Goal: Task Accomplishment & Management: Use online tool/utility

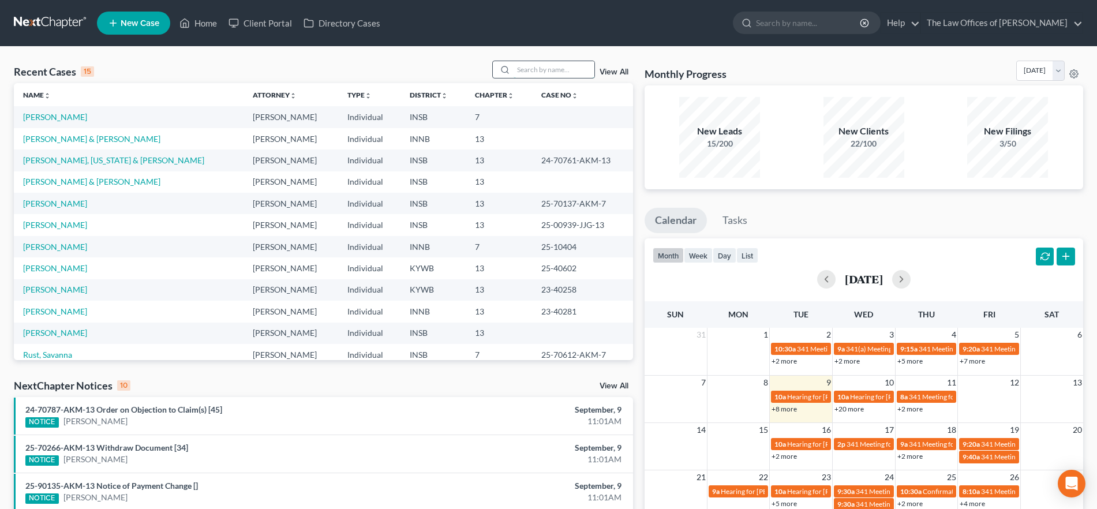
click at [536, 67] on input "search" at bounding box center [553, 69] width 81 height 17
type input "[PERSON_NAME]"
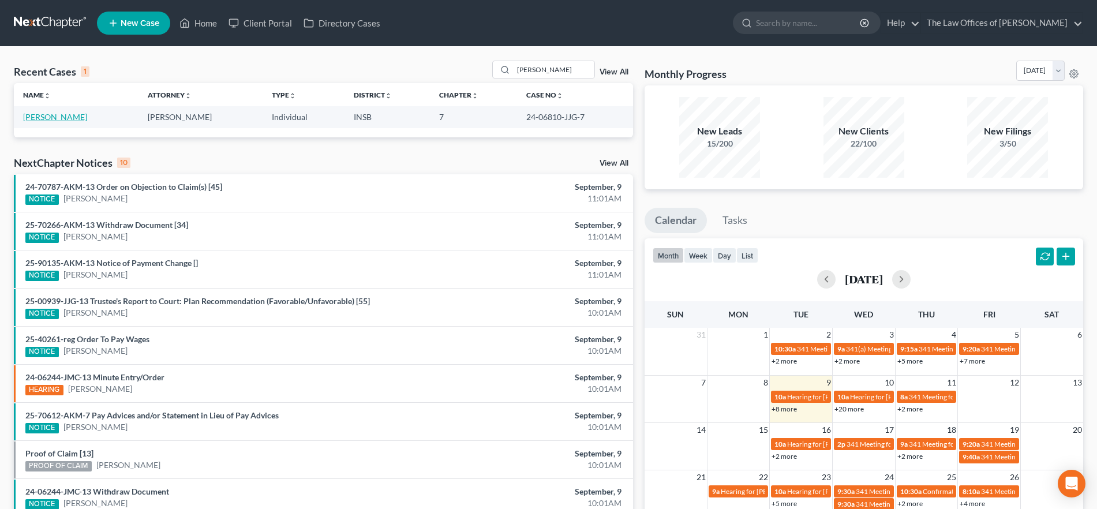
click at [57, 115] on link "[PERSON_NAME]" at bounding box center [55, 117] width 64 height 10
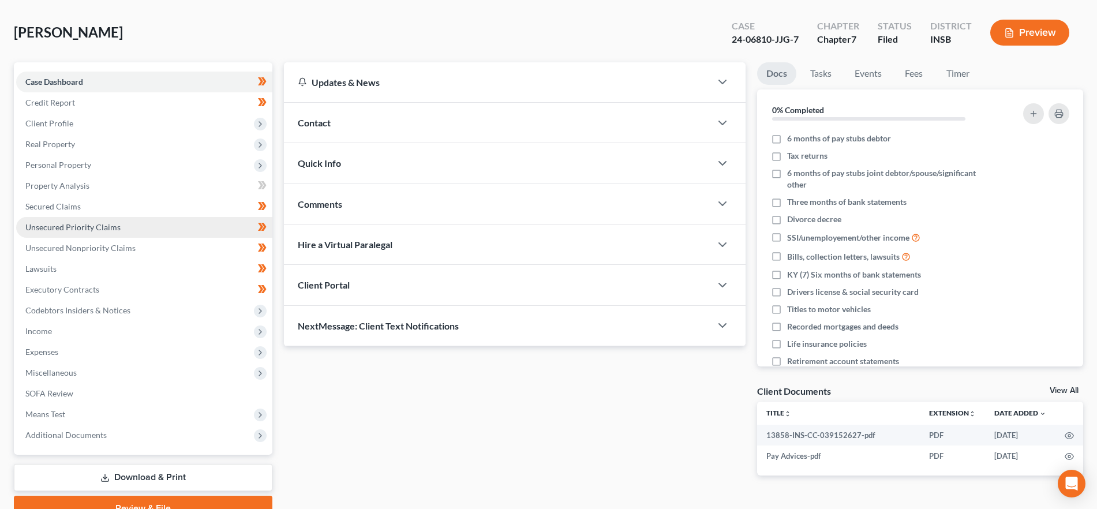
scroll to position [104, 0]
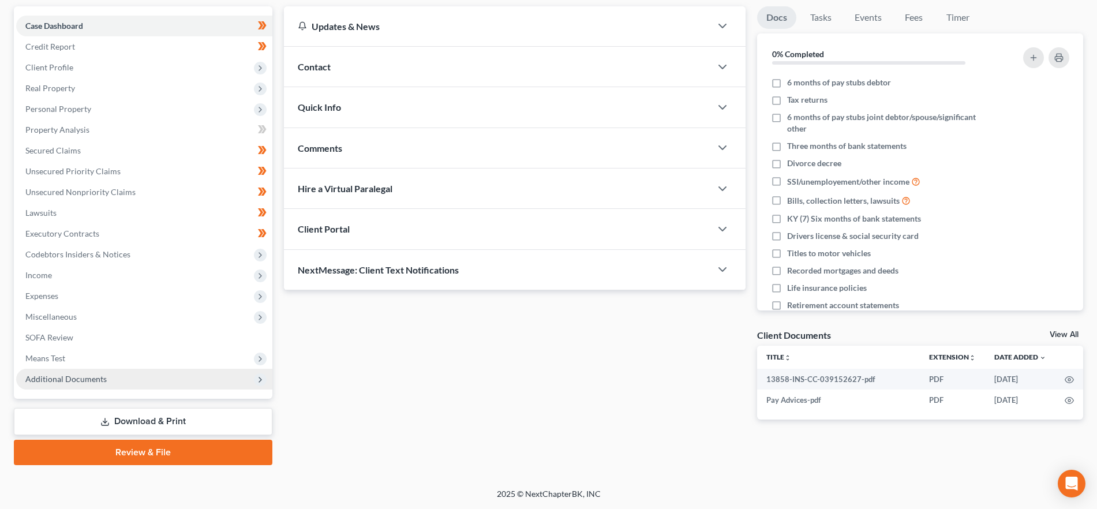
click at [136, 377] on span "Additional Documents" at bounding box center [144, 379] width 256 height 21
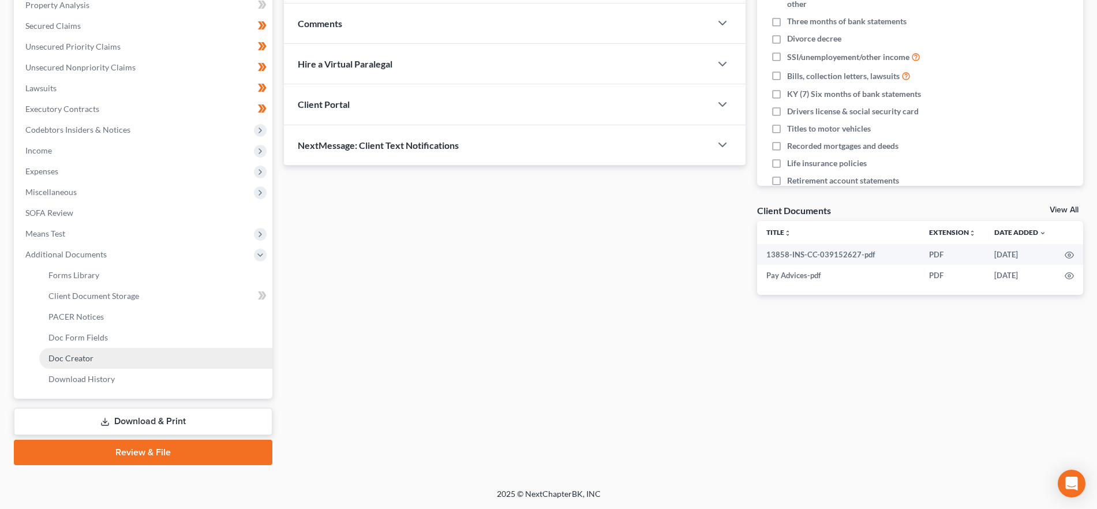
click at [100, 359] on link "Doc Creator" at bounding box center [155, 358] width 233 height 21
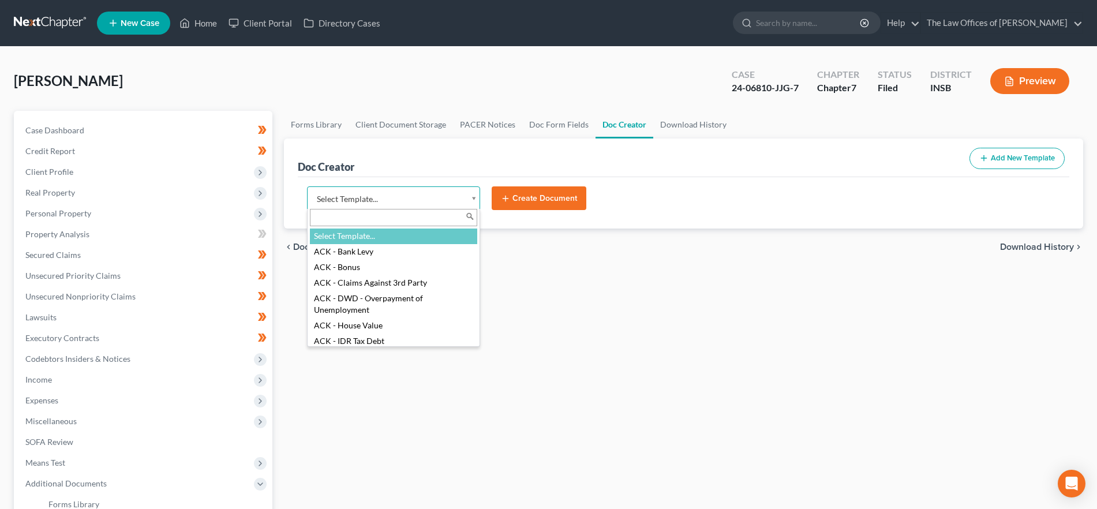
click at [369, 197] on body "Home New Case Client Portal Directory Cases The Law Offices of [PERSON_NAME] [P…" at bounding box center [548, 369] width 1097 height 738
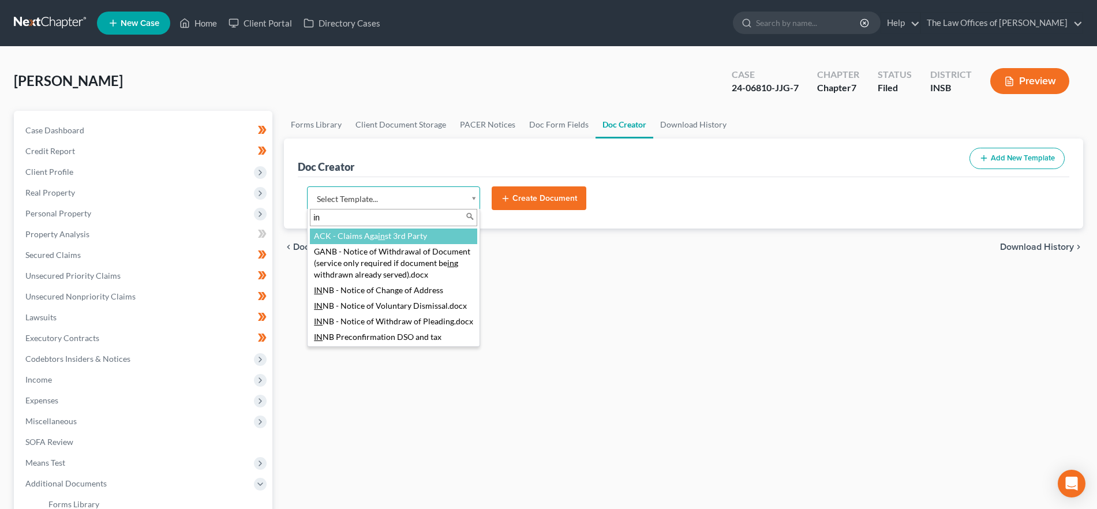
type input "i"
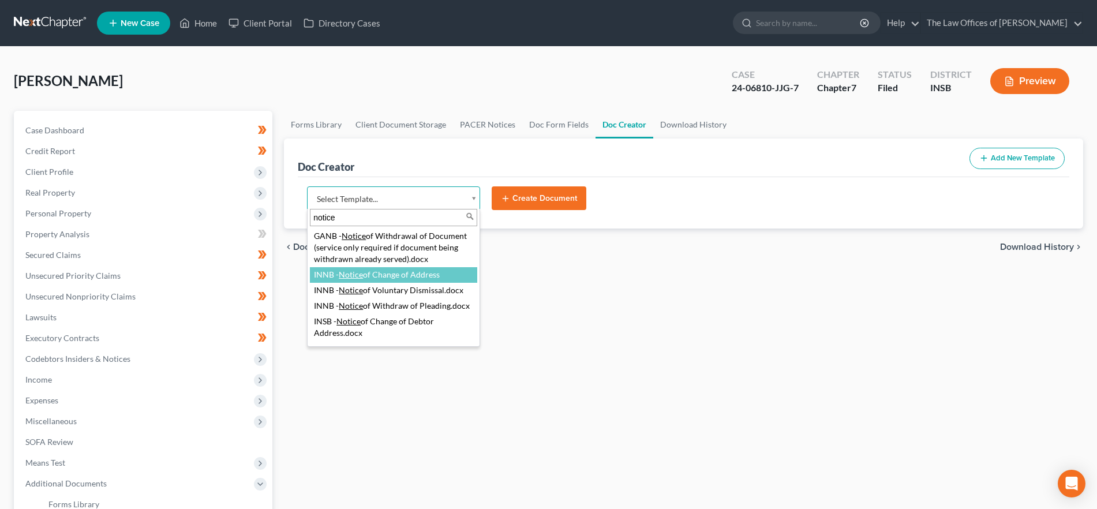
type input "notice"
select select "114646"
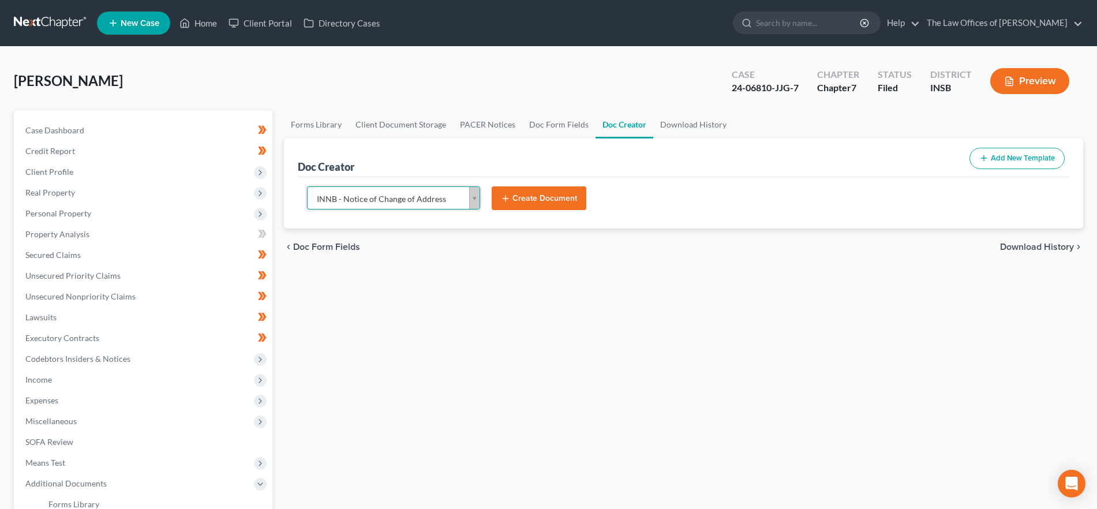
click at [476, 201] on body "Home New Case Client Portal Directory Cases The Law Offices of [PERSON_NAME] [P…" at bounding box center [548, 369] width 1097 height 738
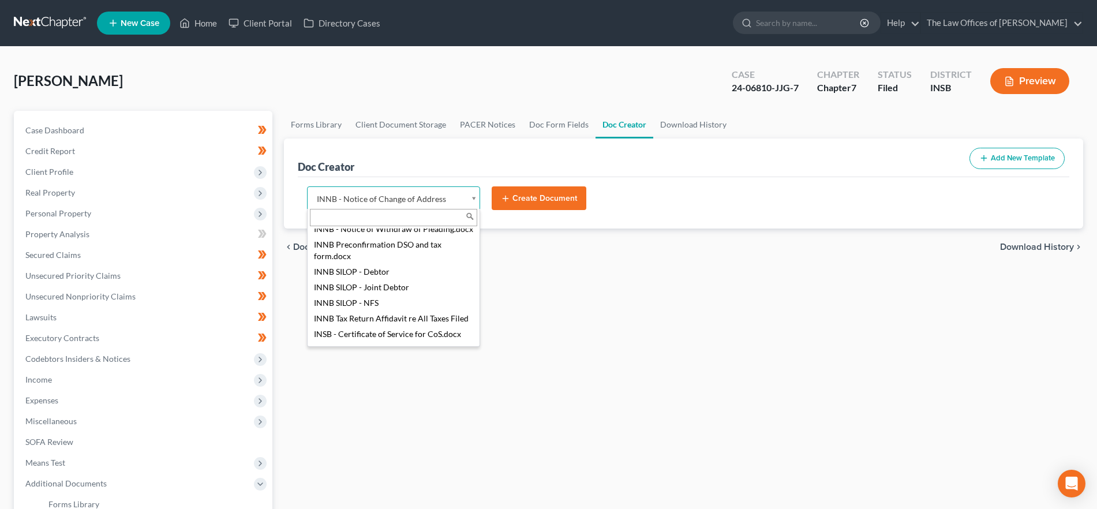
scroll to position [350, 0]
click at [449, 198] on body "Home New Case Client Portal Directory Cases The Law Offices of [PERSON_NAME] [P…" at bounding box center [548, 369] width 1097 height 738
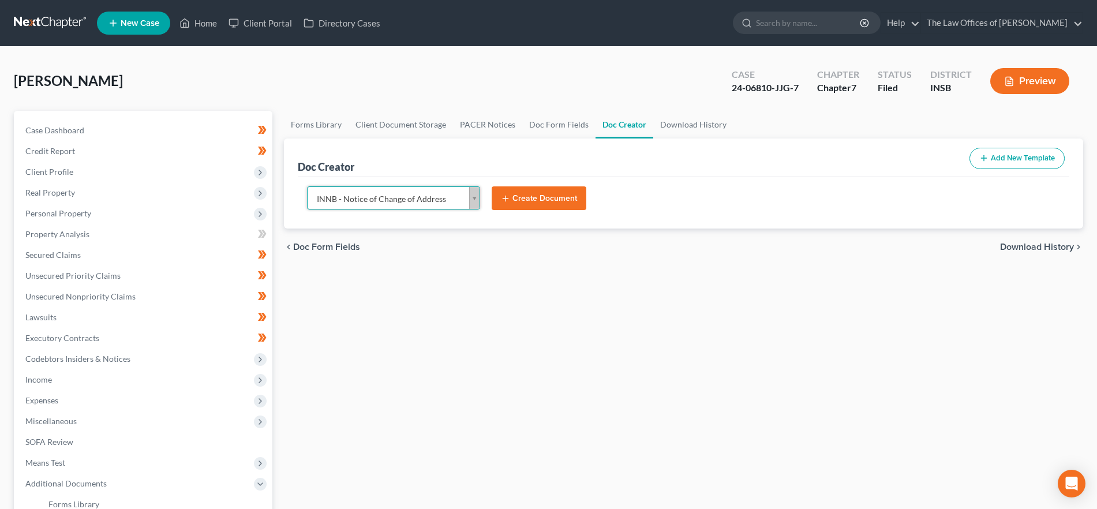
scroll to position [245, 0]
click at [446, 196] on body "Home New Case Client Portal Directory Cases The Law Offices of [PERSON_NAME] [P…" at bounding box center [548, 369] width 1097 height 738
drag, startPoint x: 446, startPoint y: 196, endPoint x: 323, endPoint y: 193, distance: 122.9
click at [323, 193] on body "Home New Case Client Portal Directory Cases The Law Offices of [PERSON_NAME] [P…" at bounding box center [548, 369] width 1097 height 738
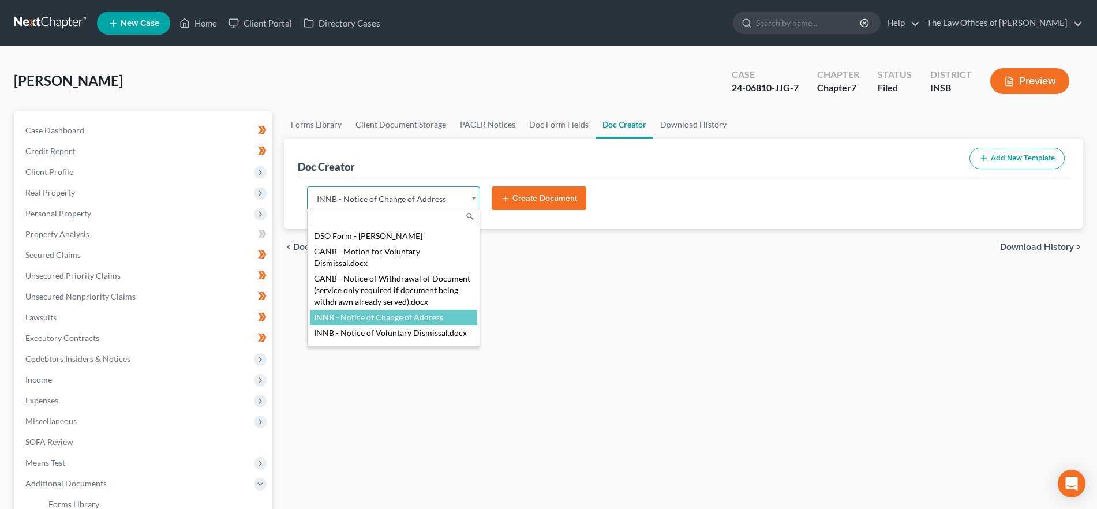
click at [336, 196] on body "Home New Case Client Portal Directory Cases The Law Offices of [PERSON_NAME] [P…" at bounding box center [548, 369] width 1097 height 738
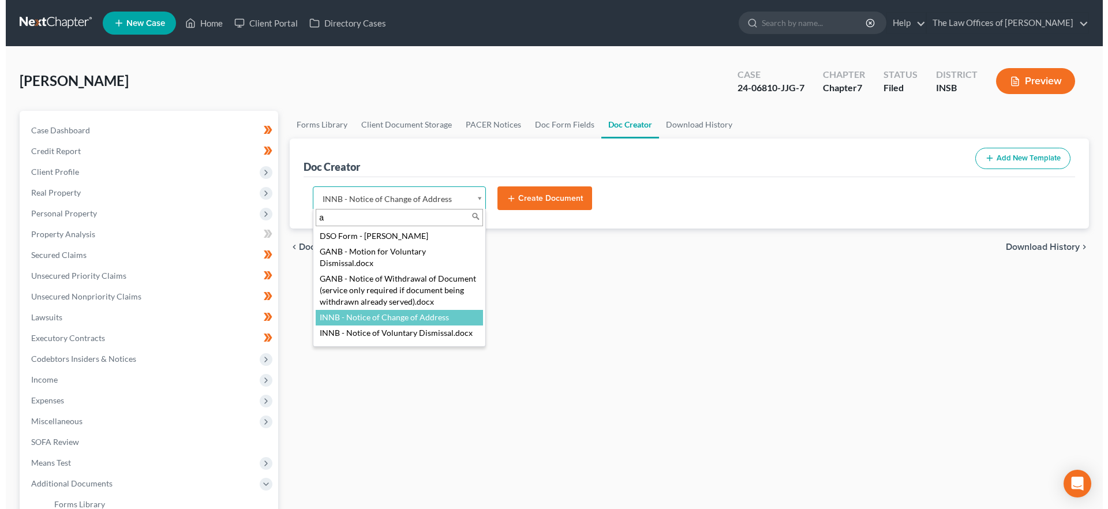
scroll to position [0, 0]
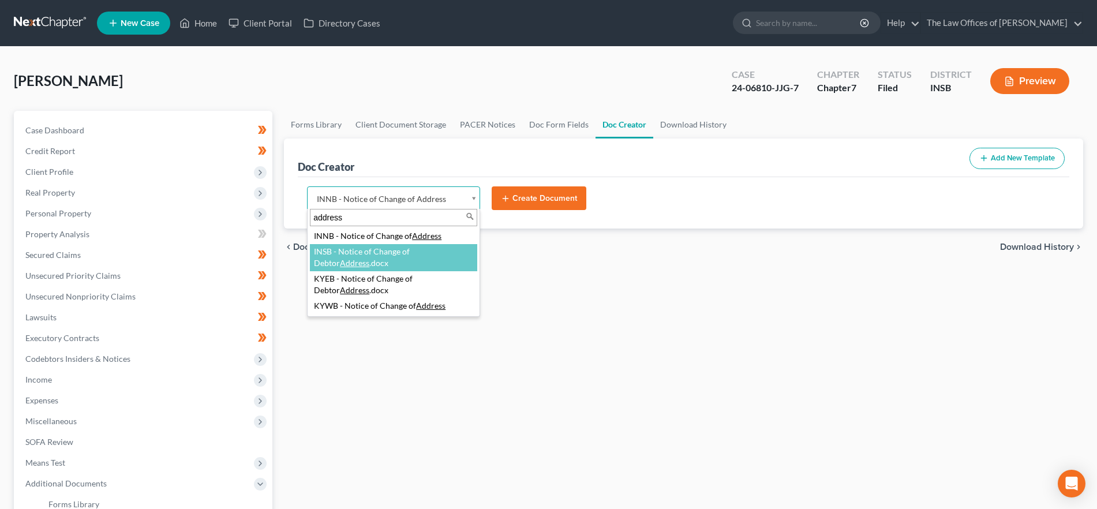
type input "address"
select select "115079"
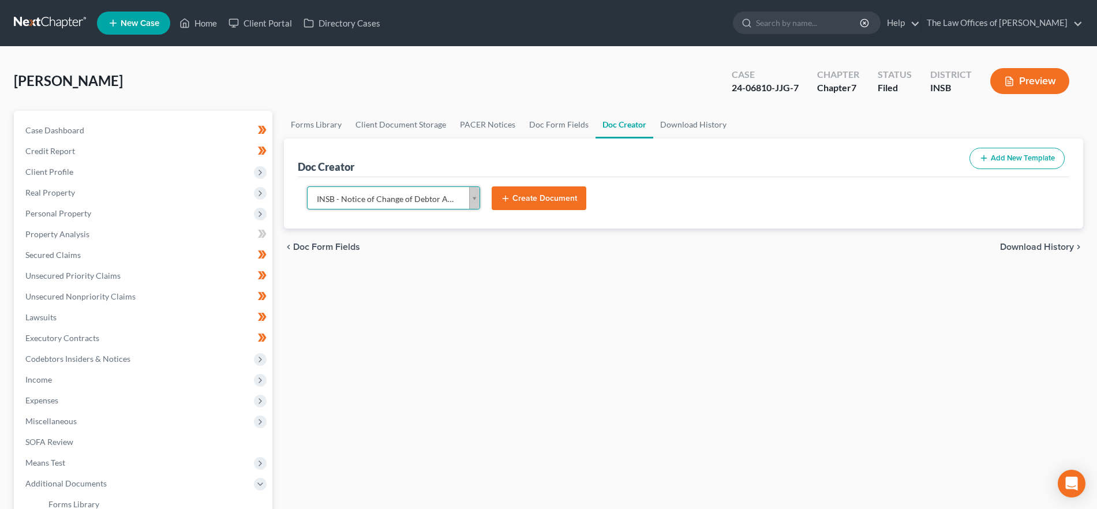
click at [530, 197] on button "Create Document" at bounding box center [539, 198] width 95 height 24
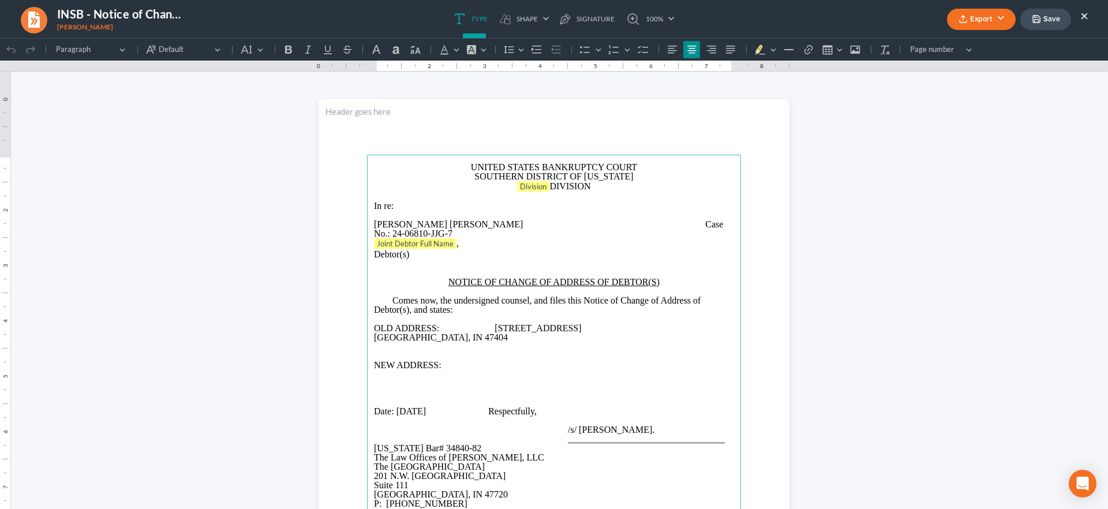
click at [494, 324] on p "OLD ADDRESS: [STREET_ADDRESS]" at bounding box center [554, 333] width 360 height 18
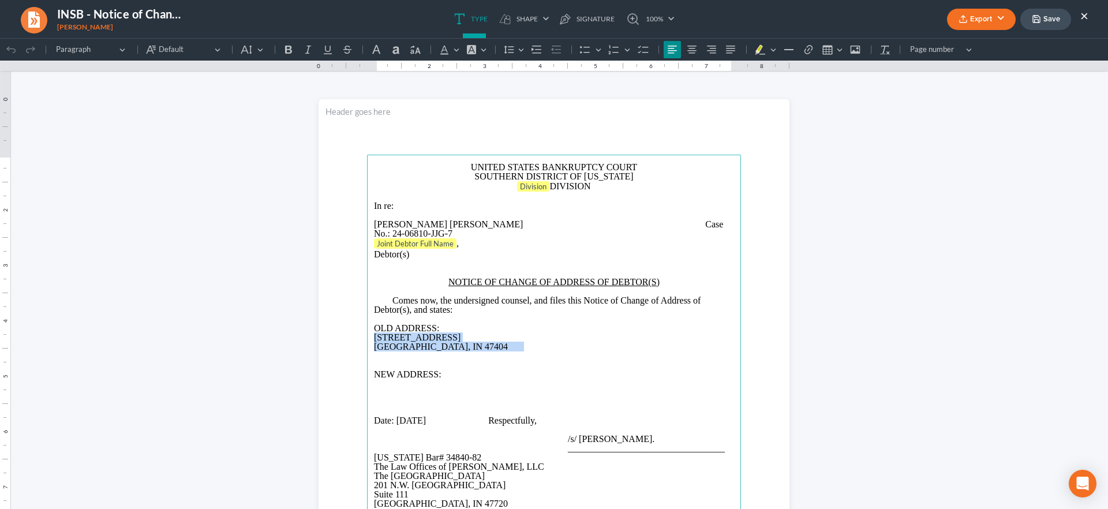
drag, startPoint x: 475, startPoint y: 339, endPoint x: 361, endPoint y: 324, distance: 114.7
click at [358, 327] on section "UNITED STATES BANKRUPTCY COURT SOUTHERN DISTRICT OF [US_STATE] Division DIVISIO…" at bounding box center [553, 403] width 471 height 609
click at [538, 48] on icon "Editor toolbar" at bounding box center [537, 50] width 12 height 12
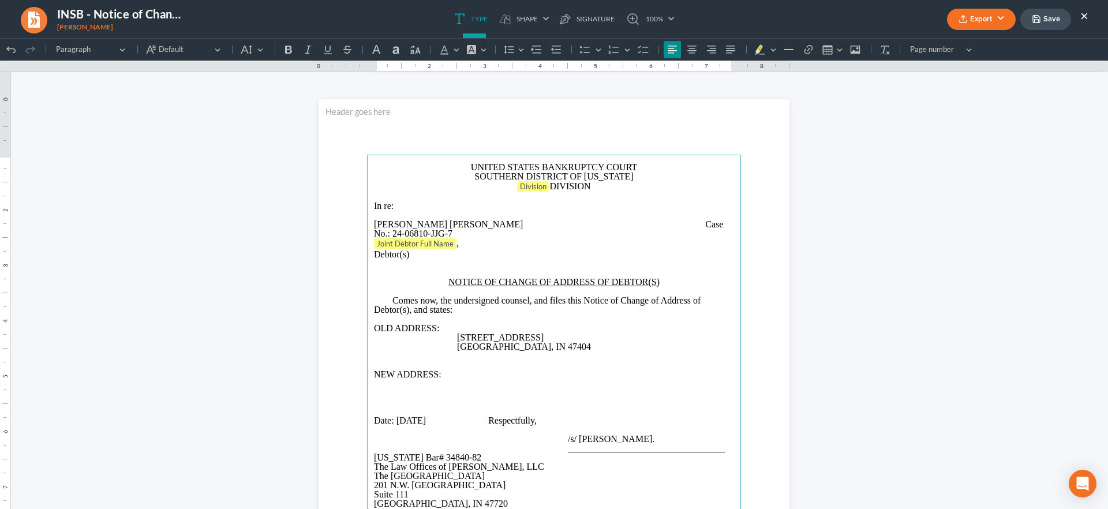
click at [391, 379] on p "Rich Text Editor, page-0-main" at bounding box center [554, 383] width 360 height 9
click at [395, 388] on p "Rich Text Editor, page-0-main" at bounding box center [554, 392] width 360 height 9
click at [445, 370] on p "NEW ADDRESS:" at bounding box center [554, 374] width 360 height 9
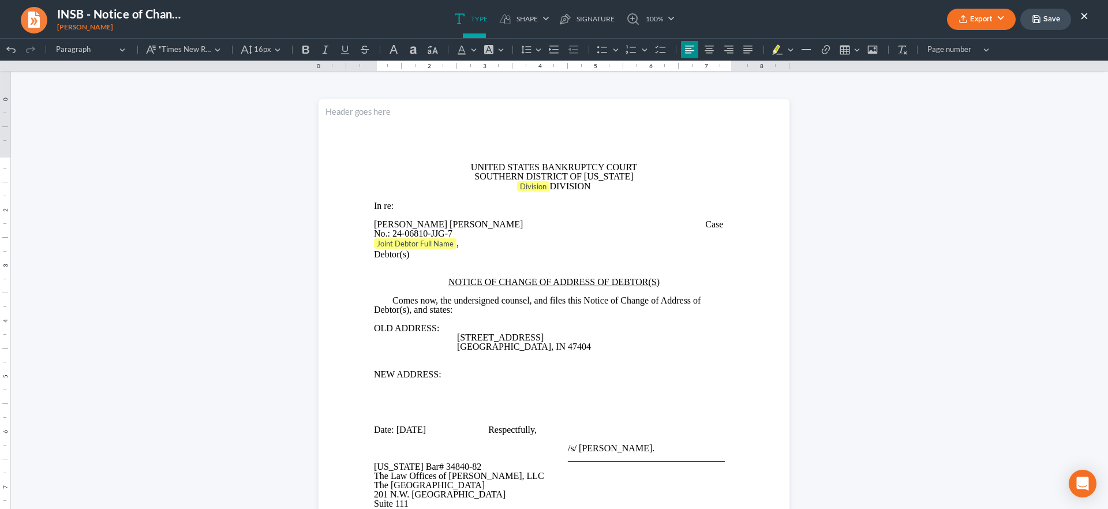
click at [396, 398] on p "Rich Text Editor, page-0-main" at bounding box center [554, 402] width 360 height 9
click at [377, 388] on p "Rich Text Editor, page-0-main" at bounding box center [554, 392] width 360 height 9
click at [397, 379] on p "Rich Text Editor, page-0-main" at bounding box center [554, 383] width 360 height 9
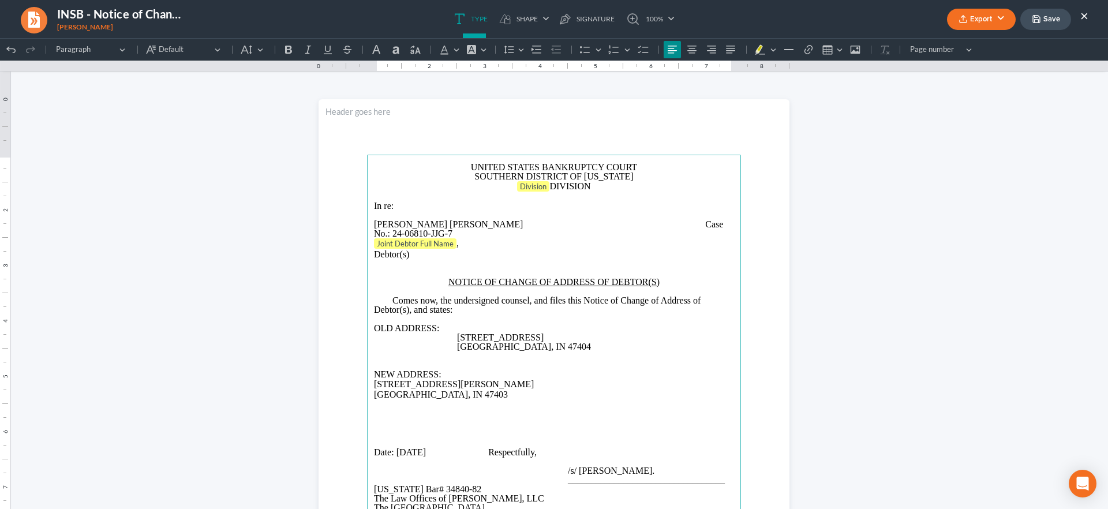
click at [414, 429] on p "Rich Text Editor, page-0-main" at bounding box center [554, 433] width 360 height 9
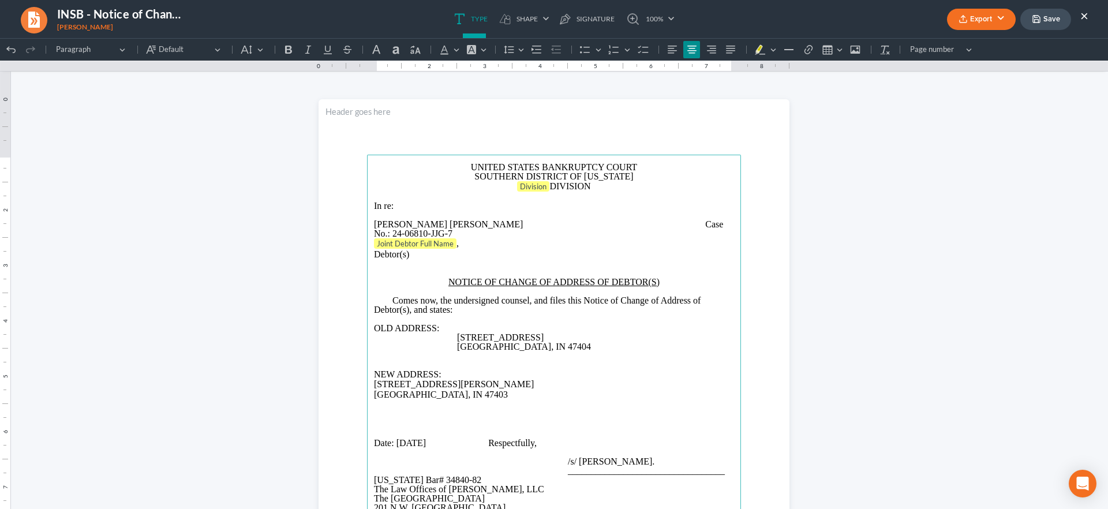
click at [444, 370] on p "NEW ADDRESS:" at bounding box center [554, 374] width 360 height 9
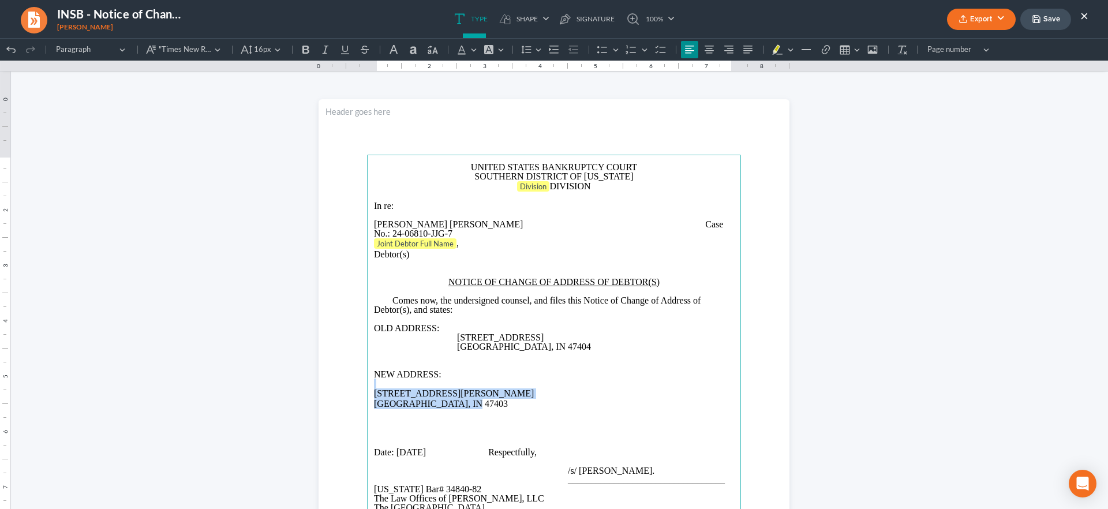
drag, startPoint x: 459, startPoint y: 395, endPoint x: 345, endPoint y: 376, distance: 115.3
click at [345, 376] on section "UNITED STATES BANKRUPTCY COURT SOUTHERN DISTRICT OF [US_STATE] Division DIVISIO…" at bounding box center [553, 403] width 471 height 609
click at [553, 48] on icon "Editor toolbar" at bounding box center [554, 50] width 12 height 12
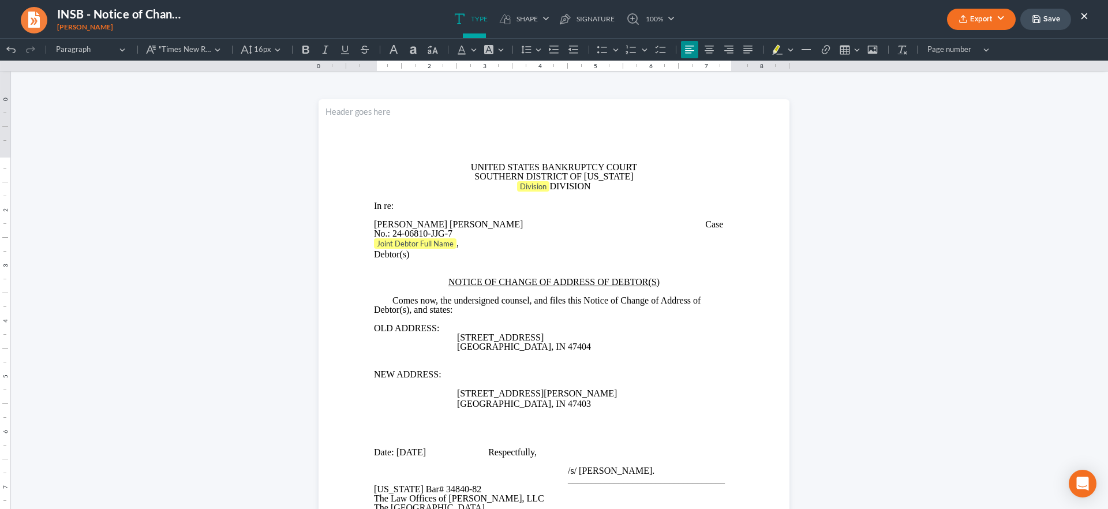
click at [545, 420] on p "Rich Text Editor, page-0-main" at bounding box center [554, 424] width 360 height 9
click at [528, 184] on span "Division" at bounding box center [533, 186] width 27 height 9
click at [466, 248] on p "Debtor(s)" at bounding box center [554, 252] width 360 height 9
click at [465, 237] on p "Joint Debtor Full Name ," at bounding box center [554, 243] width 360 height 12
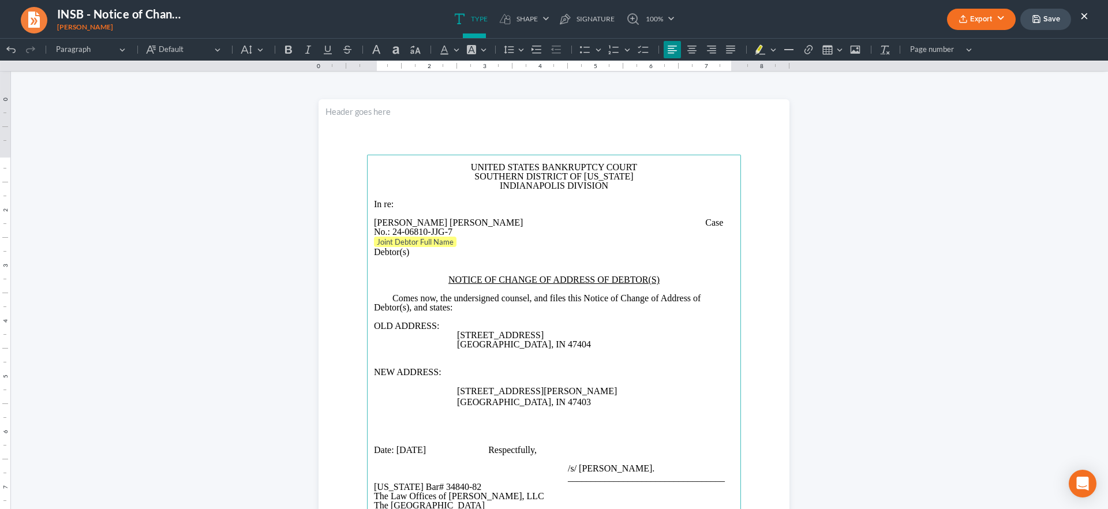
click at [525, 220] on span "Rich Text Editor, page-0-main" at bounding box center [573, 223] width 97 height 10
click at [525, 219] on span "Rich Text Editor, page-0-main" at bounding box center [573, 223] width 97 height 10
click at [616, 220] on span "Case No.:" at bounding box center [549, 227] width 351 height 19
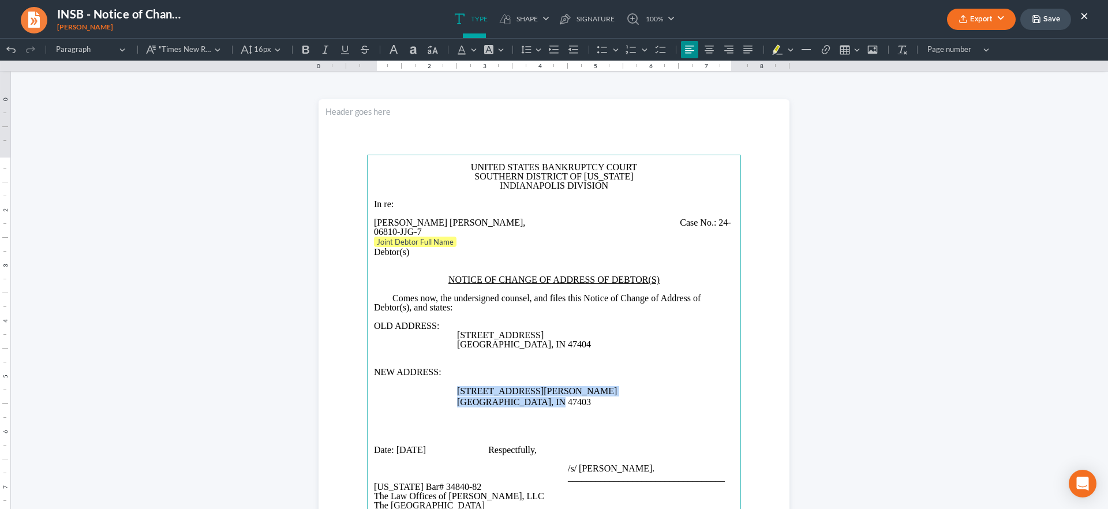
drag, startPoint x: 552, startPoint y: 389, endPoint x: 453, endPoint y: 384, distance: 98.8
click at [457, 386] on p "[STREET_ADDRESS][PERSON_NAME]" at bounding box center [595, 402] width 277 height 32
copy p "[STREET_ADDRESS][PERSON_NAME]"
click at [1052, 21] on button "Save" at bounding box center [1045, 19] width 51 height 21
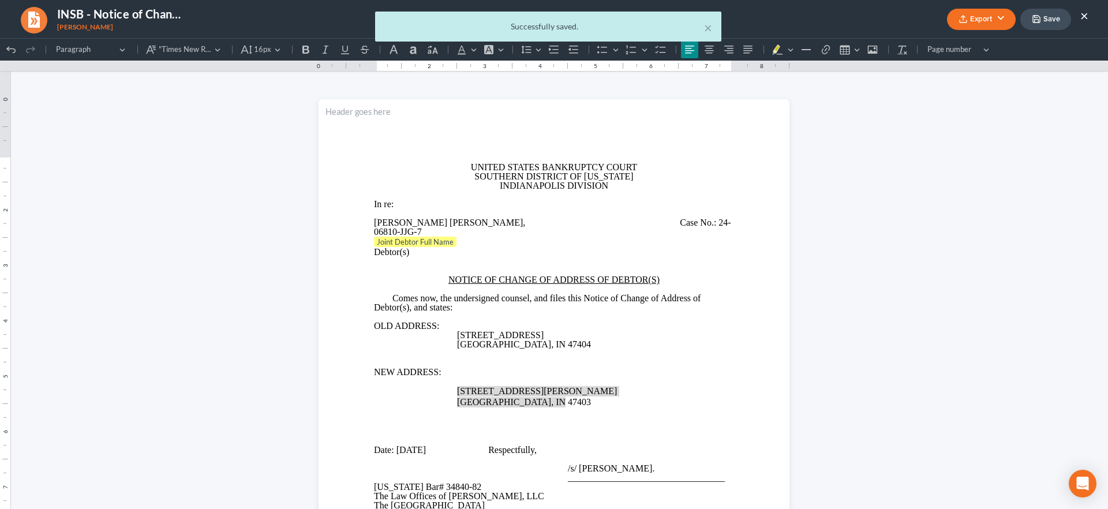
click at [977, 19] on div "× Successfully saved." at bounding box center [548, 30] width 1108 height 36
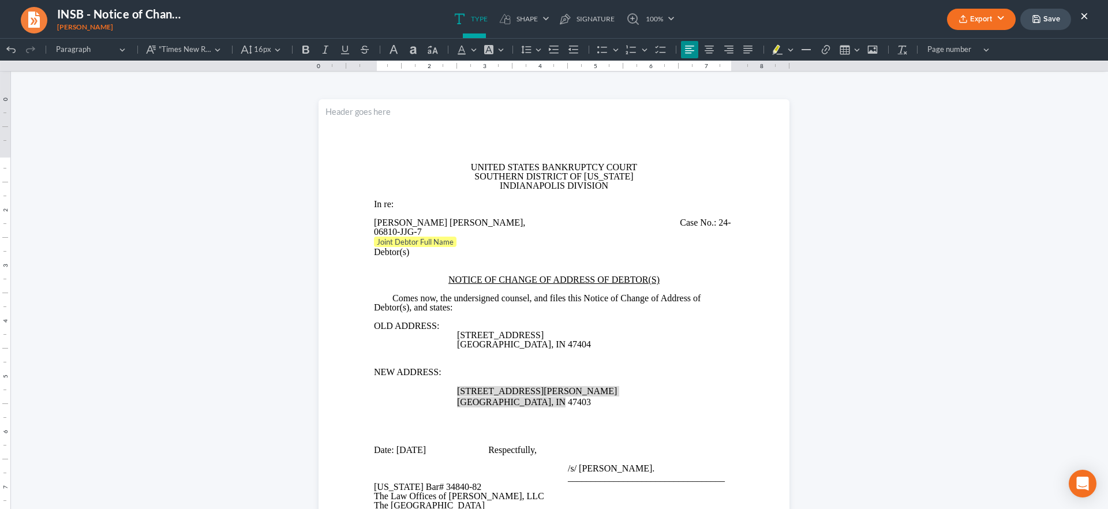
click at [965, 17] on icon "button" at bounding box center [962, 18] width 9 height 9
click at [958, 43] on link "PDF" at bounding box center [979, 46] width 89 height 20
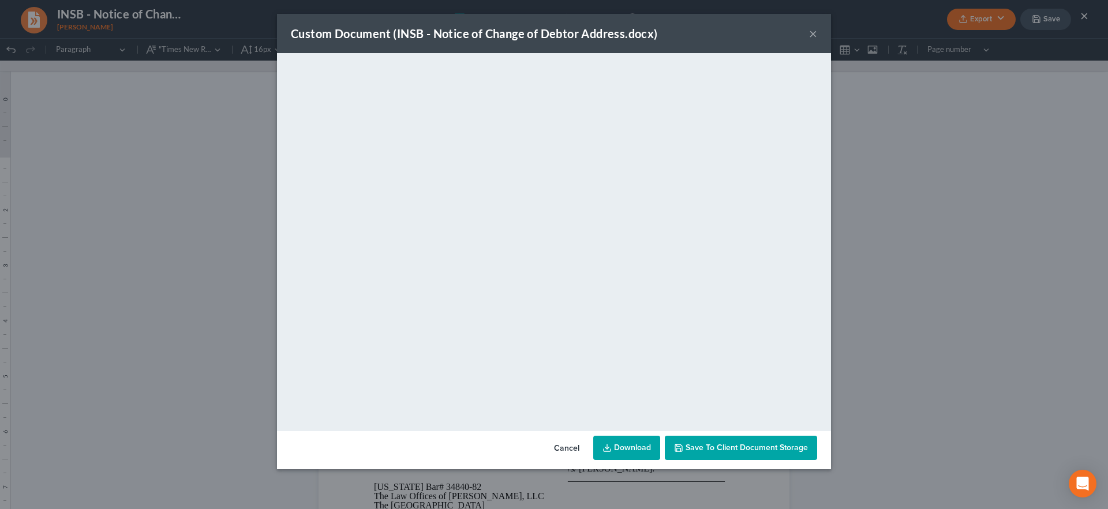
click at [808, 31] on div "Custom Document (INSB - Notice of Change of Debtor Address.docx) ×" at bounding box center [554, 33] width 554 height 39
click at [812, 29] on button "×" at bounding box center [813, 34] width 8 height 14
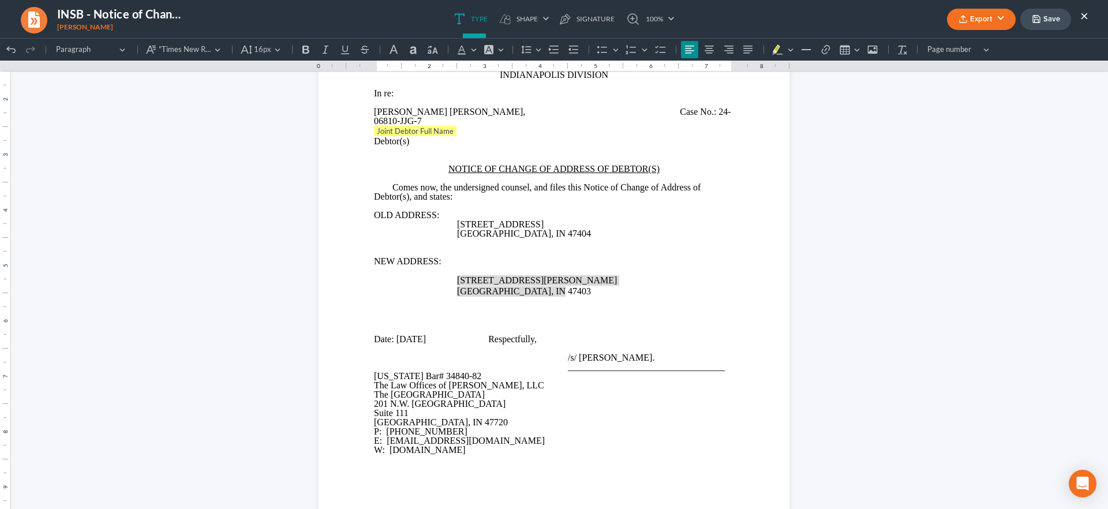
scroll to position [128, 0]
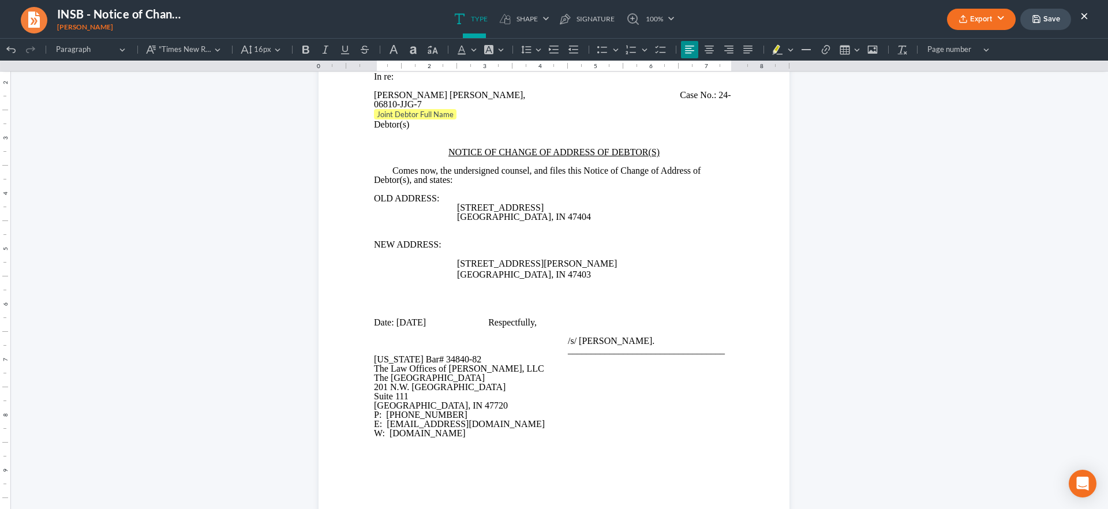
click at [646, 401] on p "[GEOGRAPHIC_DATA], IN 47720" at bounding box center [554, 405] width 360 height 9
drag, startPoint x: 1062, startPoint y: 20, endPoint x: 962, endPoint y: 17, distance: 99.9
click at [1059, 20] on button "Save" at bounding box center [1045, 19] width 51 height 21
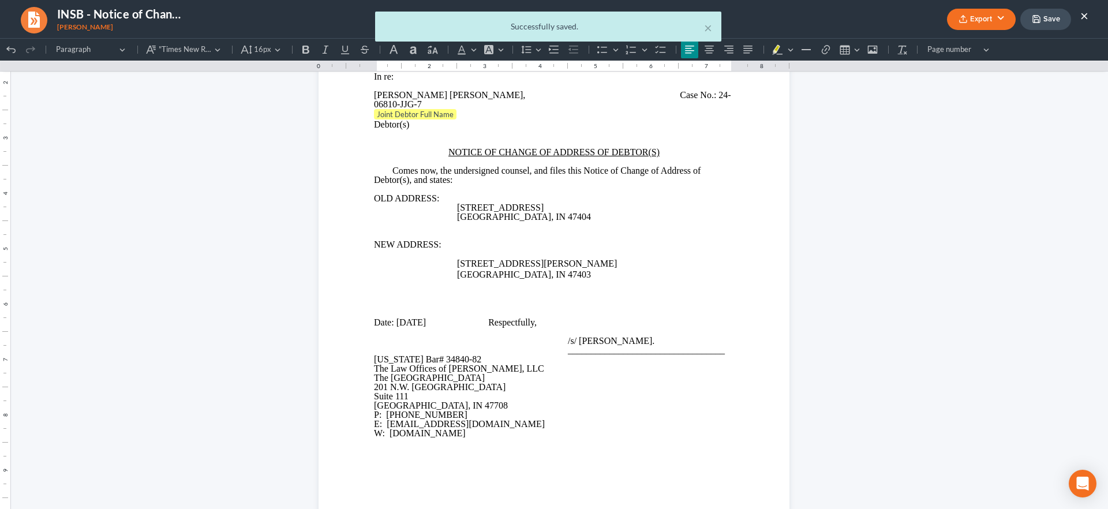
click at [961, 16] on div "× Successfully saved." at bounding box center [548, 30] width 1108 height 36
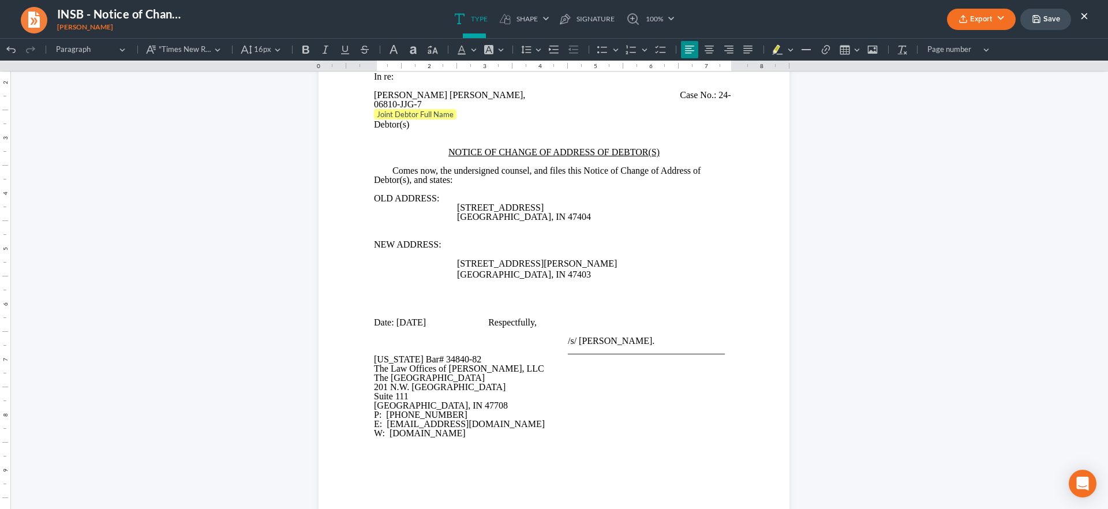
click at [967, 13] on button "Export" at bounding box center [981, 19] width 69 height 21
click at [950, 44] on link "PDF" at bounding box center [979, 46] width 89 height 20
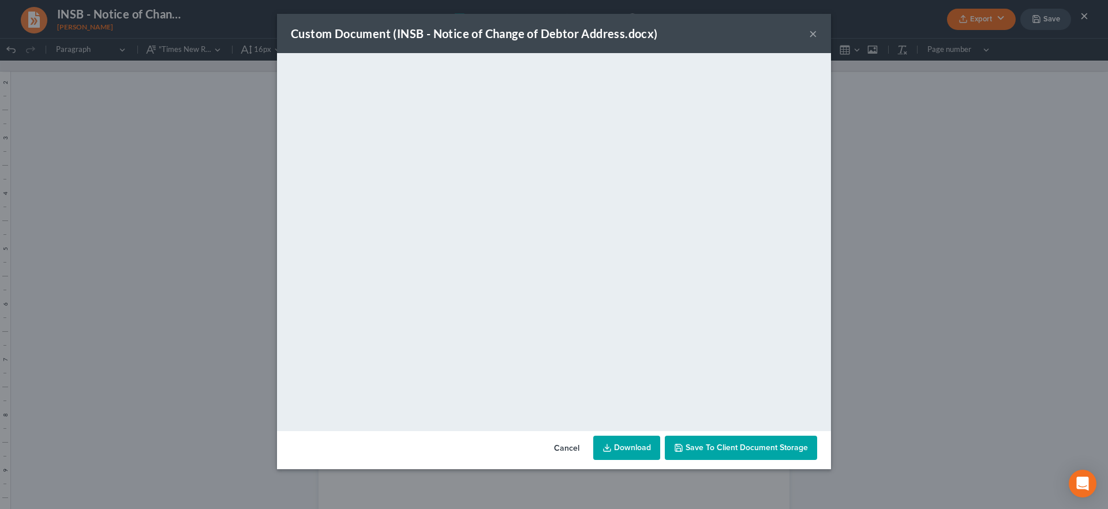
click at [811, 32] on button "×" at bounding box center [813, 34] width 8 height 14
